Goal: Task Accomplishment & Management: Use online tool/utility

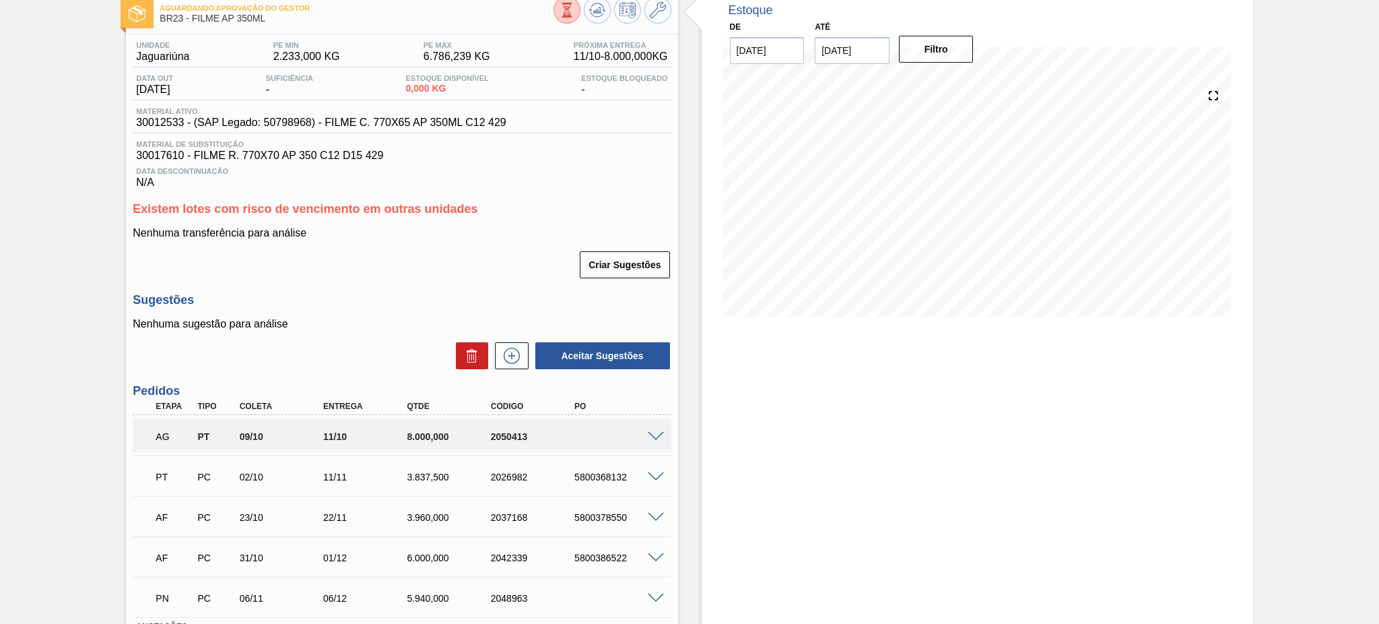
scroll to position [180, 0]
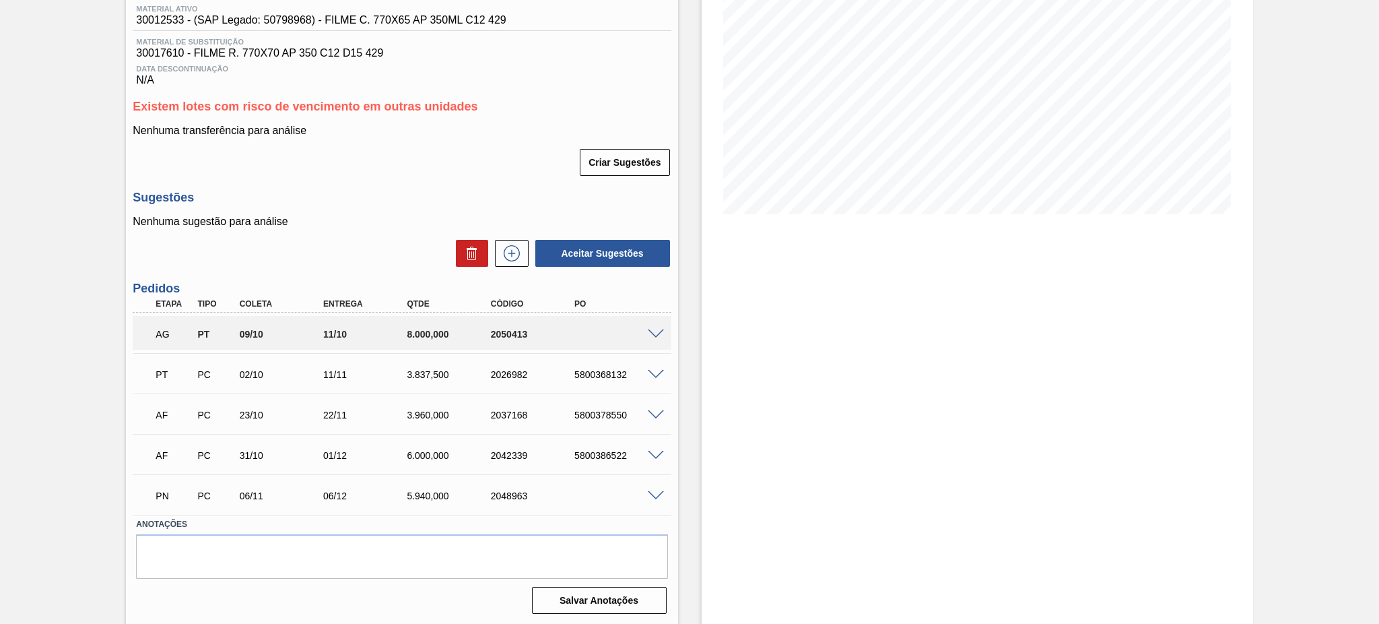
click at [652, 333] on span at bounding box center [656, 334] width 16 height 10
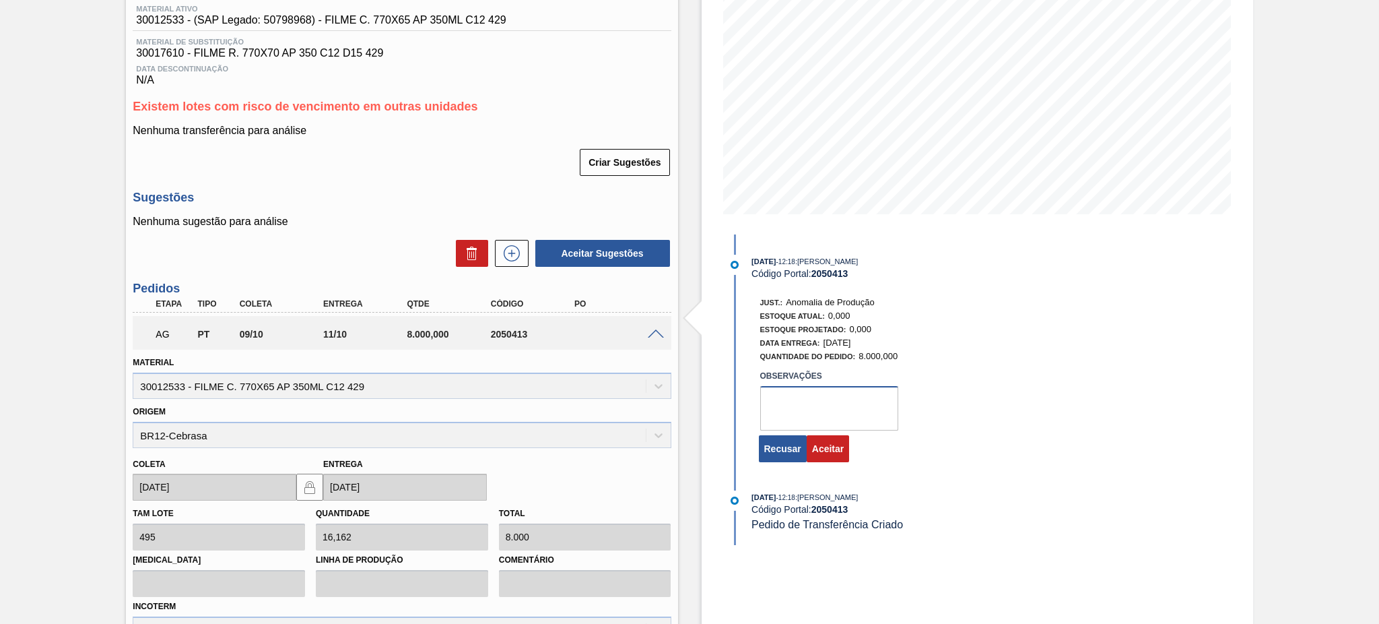
click at [810, 401] on textarea at bounding box center [829, 408] width 138 height 44
drag, startPoint x: 862, startPoint y: 424, endPoint x: 708, endPoint y: 381, distance: 160.1
click at [708, 381] on div "Estoque De 08/10/2025 Até 22/10/2025 Filtro 08/10/2025 - 12:18 : TOMAS SIMOES S…" at bounding box center [978, 456] width 552 height 1136
type textarea "transferencia aprovada, previsão de consumo"
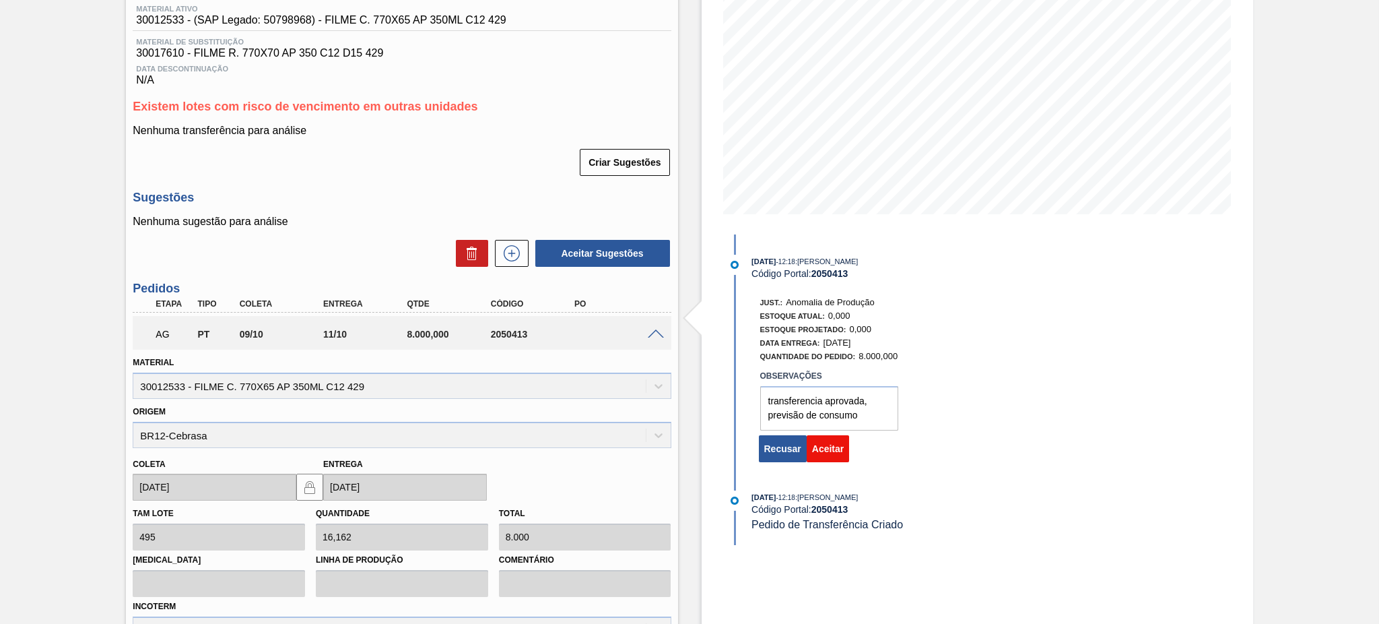
click at [838, 462] on button "Aceitar" at bounding box center [828, 448] width 42 height 27
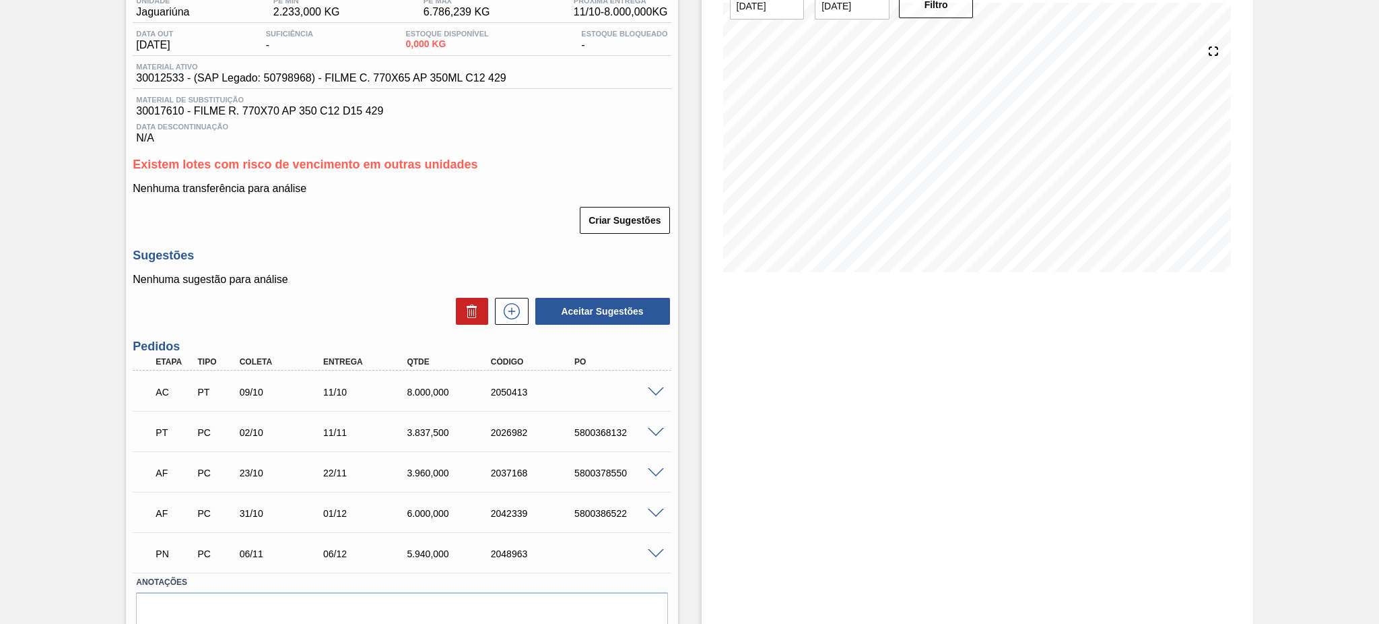
scroll to position [90, 0]
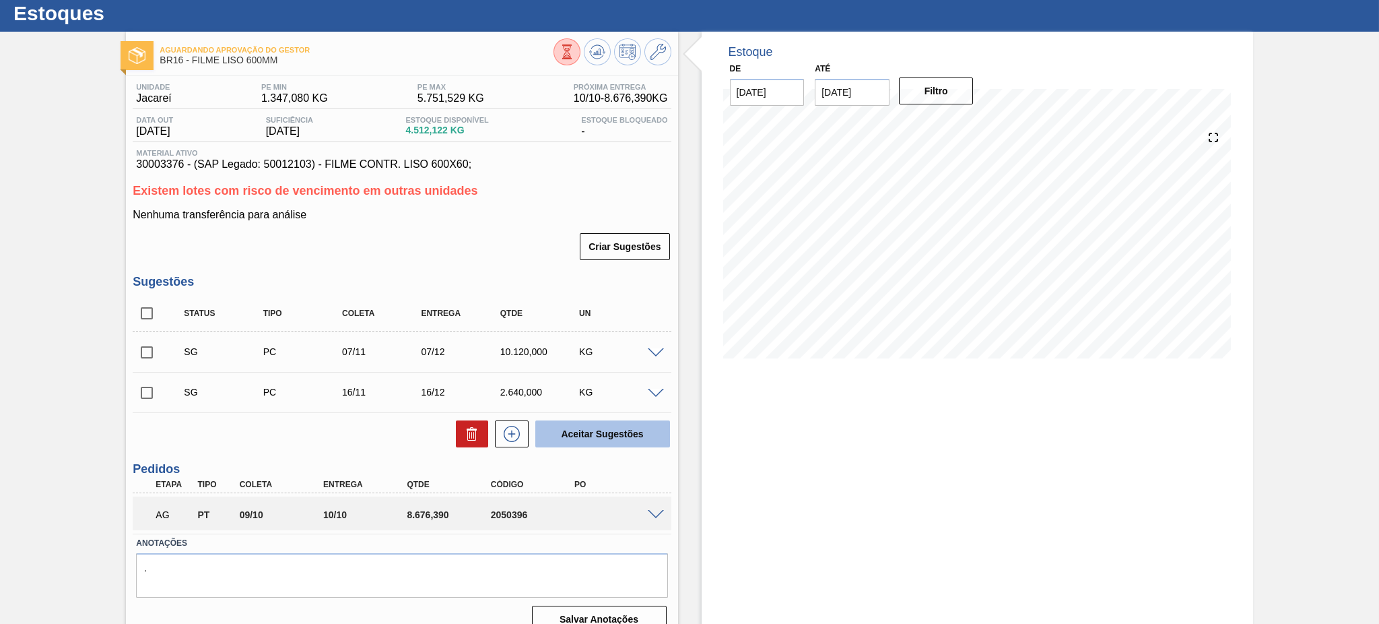
scroll to position [55, 0]
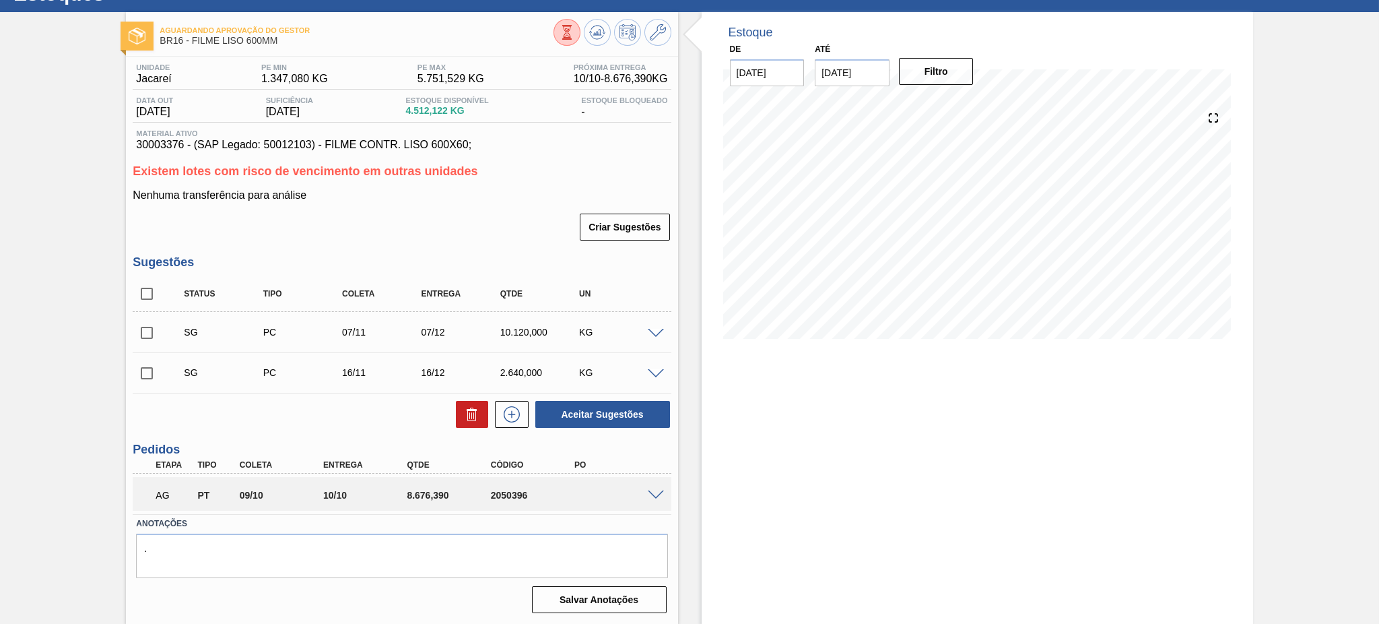
click at [651, 496] on span at bounding box center [656, 495] width 16 height 10
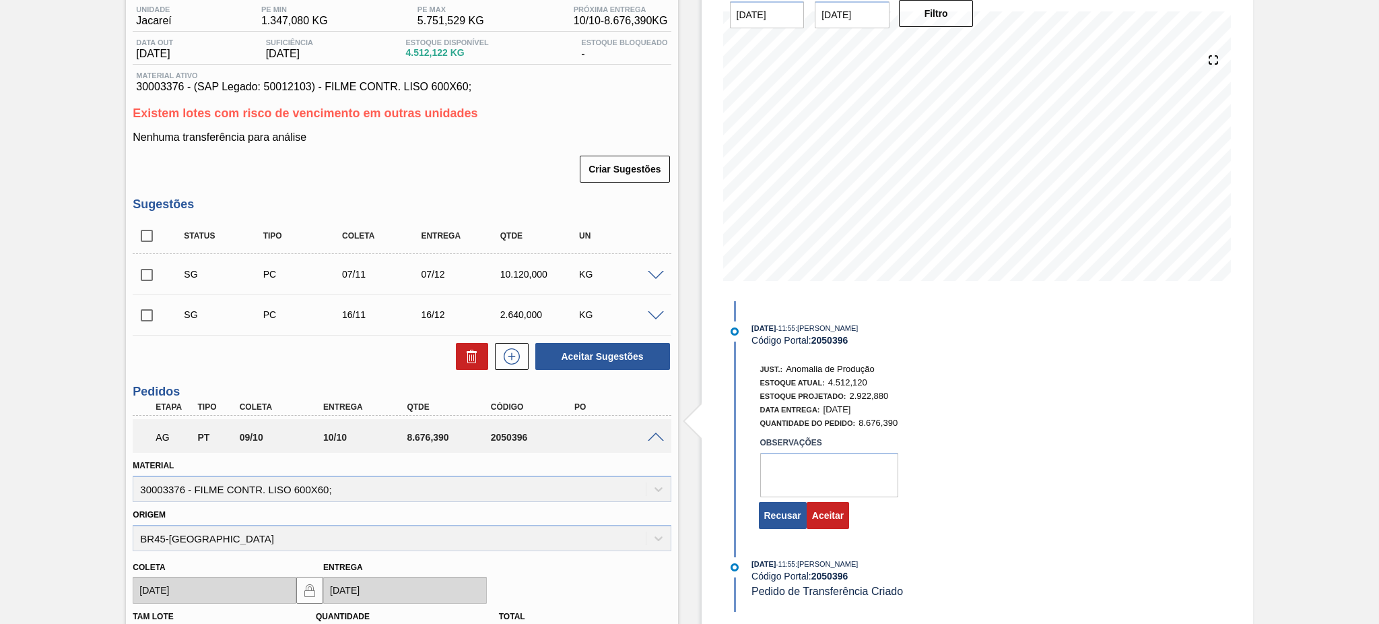
scroll to position [145, 0]
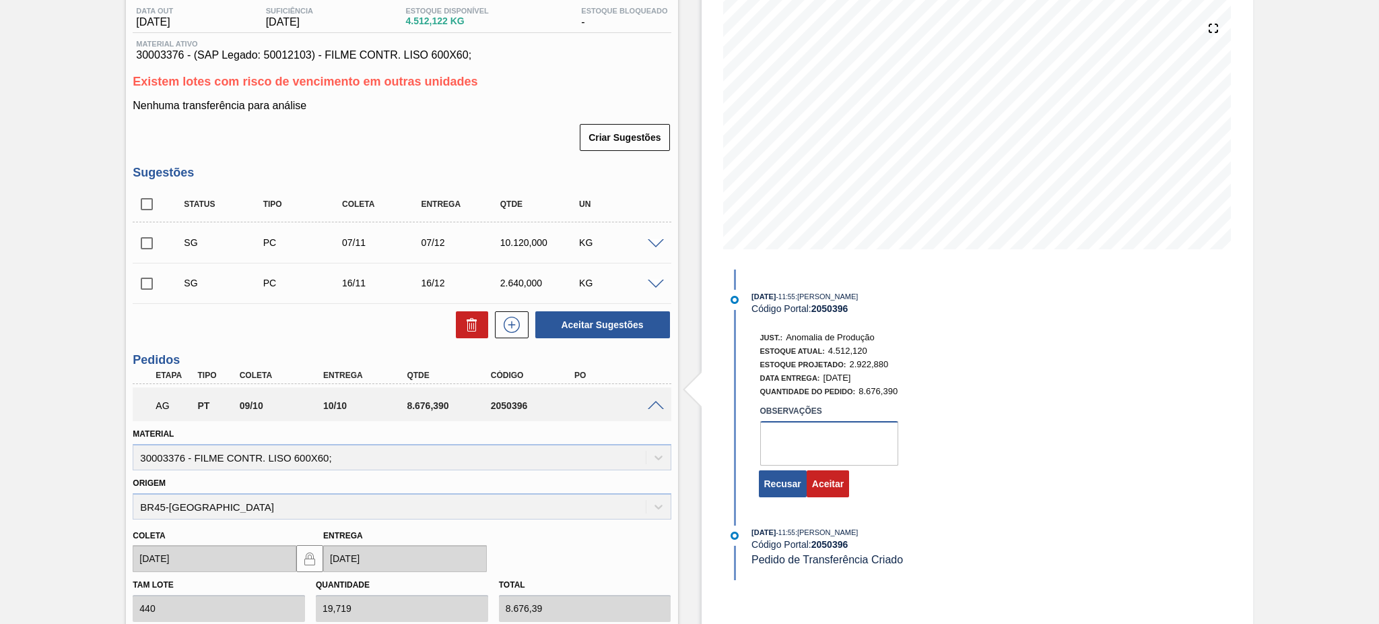
click at [813, 435] on textarea at bounding box center [829, 443] width 138 height 44
paste textarea "transferencia aprovada, previsão de consumo"
type textarea "transferencia aprovada, previsão de consumo"
click at [824, 488] on button "Aceitar" at bounding box center [828, 483] width 42 height 27
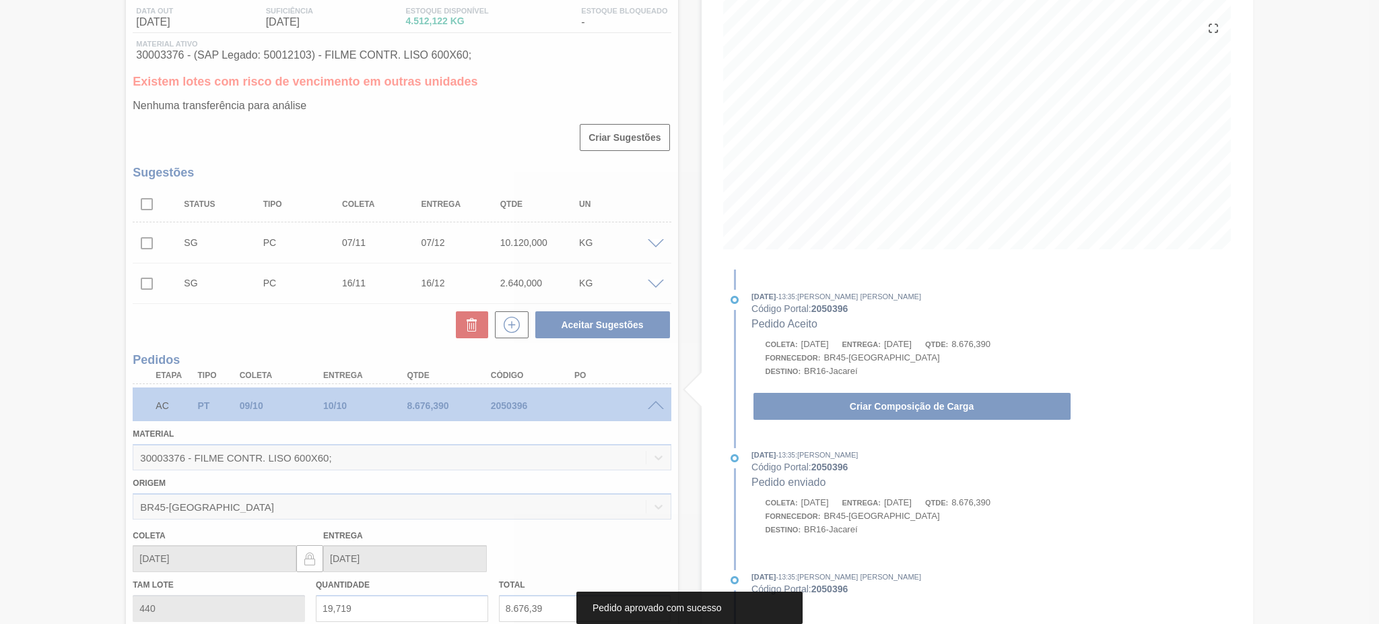
scroll to position [55, 0]
